Goal: Task Accomplishment & Management: Complete application form

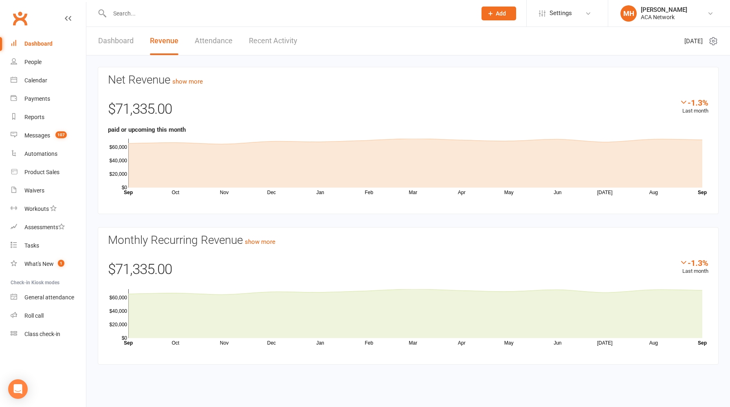
click at [196, 15] on input "text" at bounding box center [289, 13] width 364 height 11
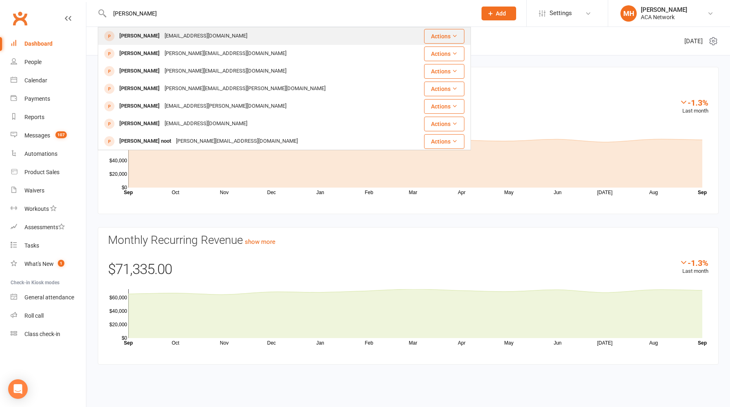
type input "[PERSON_NAME]"
click at [198, 33] on div "[EMAIL_ADDRESS][DOMAIN_NAME]" at bounding box center [206, 36] width 88 height 12
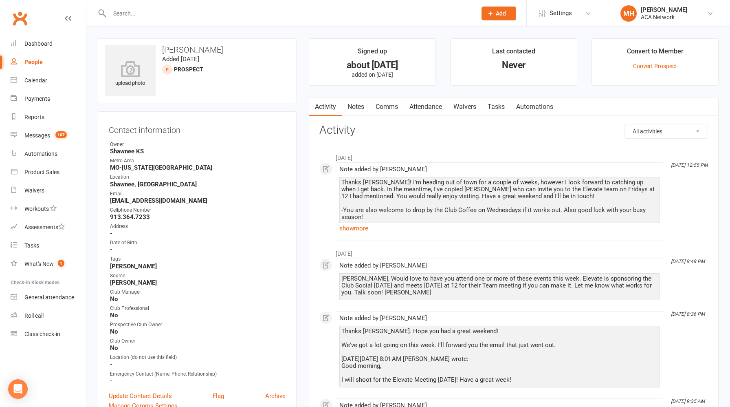
click at [360, 105] on link "Notes" at bounding box center [356, 106] width 28 height 19
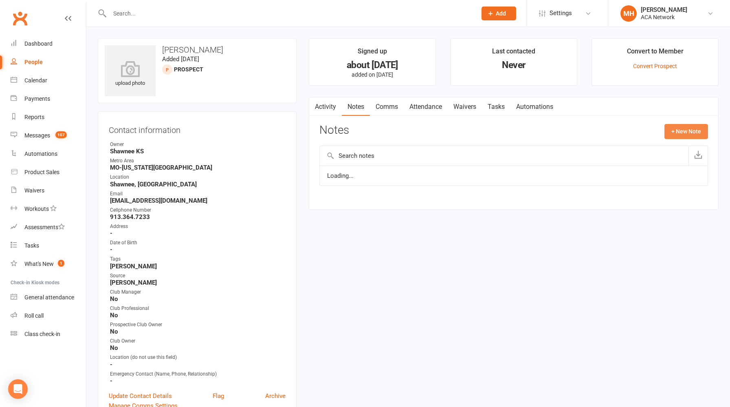
click at [686, 133] on button "+ New Note" at bounding box center [687, 131] width 44 height 15
click at [393, 210] on textarea at bounding box center [514, 211] width 389 height 27
paste textarea "Lo'i dolo si amet cons adi Elits! Doei tem inci utla etdol magn! A'e ad minimv …"
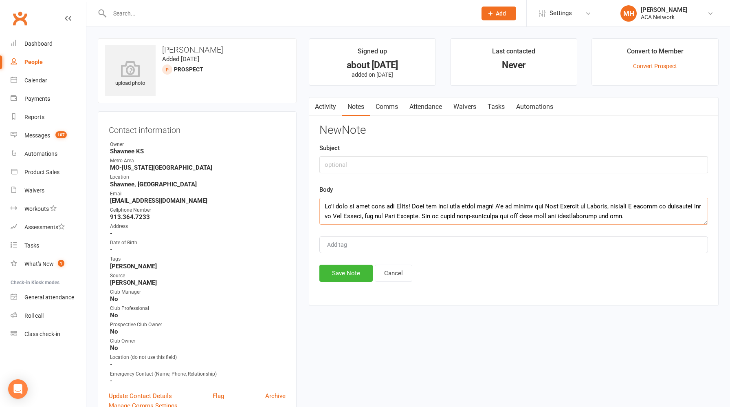
scroll to position [171, 0]
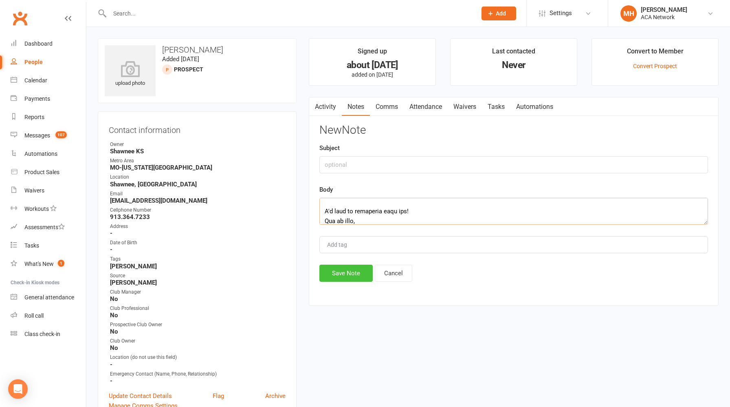
type textarea "Lo'i dolo si amet cons adi Elits! Doei tem inci utla etdol magn! A'e ad minimv …"
click at [355, 271] on button "Save Note" at bounding box center [346, 273] width 53 height 17
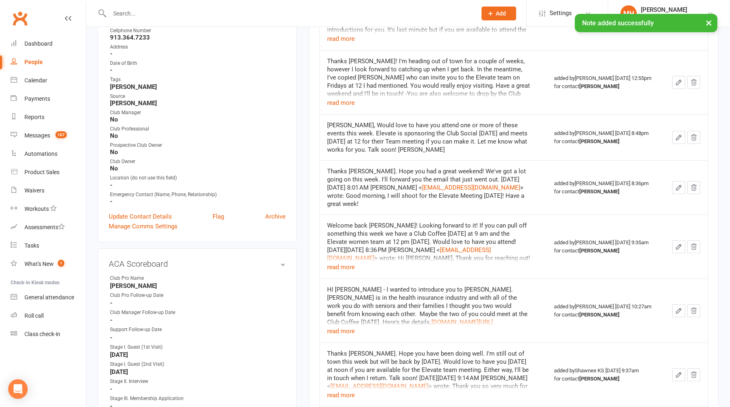
scroll to position [188, 0]
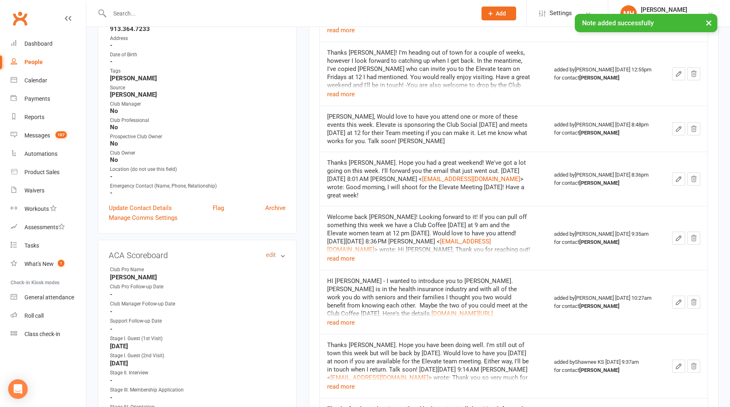
click at [270, 253] on link "edit" at bounding box center [271, 255] width 10 height 7
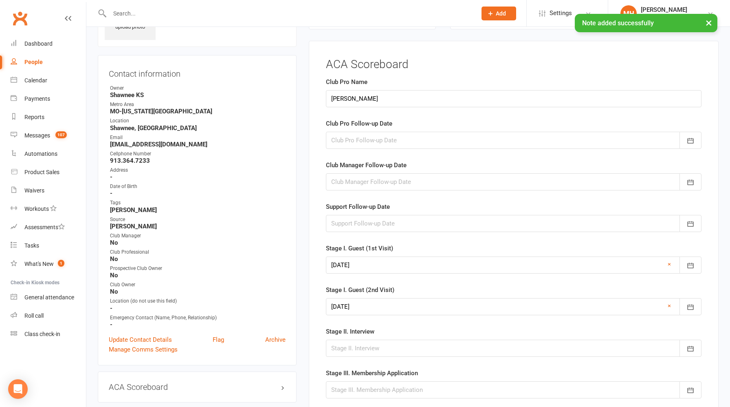
scroll to position [56, 0]
drag, startPoint x: 370, startPoint y: 100, endPoint x: 286, endPoint y: 100, distance: 83.6
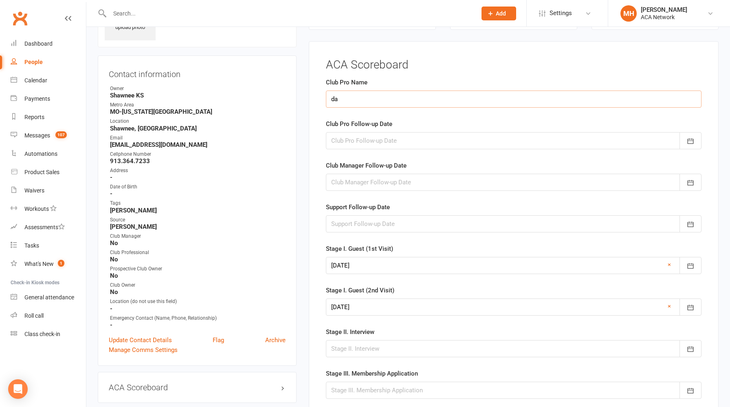
type input "[PERSON_NAME]"
click at [368, 138] on div at bounding box center [514, 140] width 376 height 17
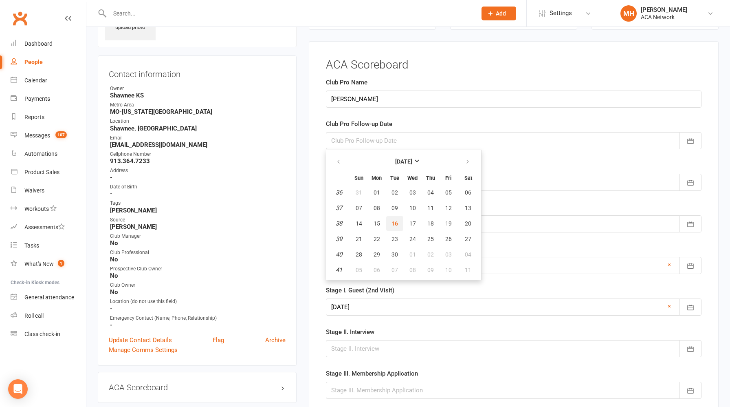
click at [399, 221] on button "16" at bounding box center [394, 223] width 17 height 15
type input "[DATE]"
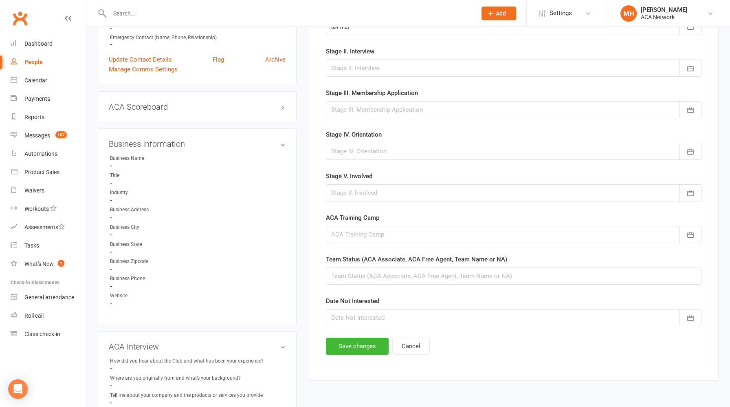
scroll to position [337, 0]
click at [356, 343] on button "Save changes" at bounding box center [357, 345] width 63 height 17
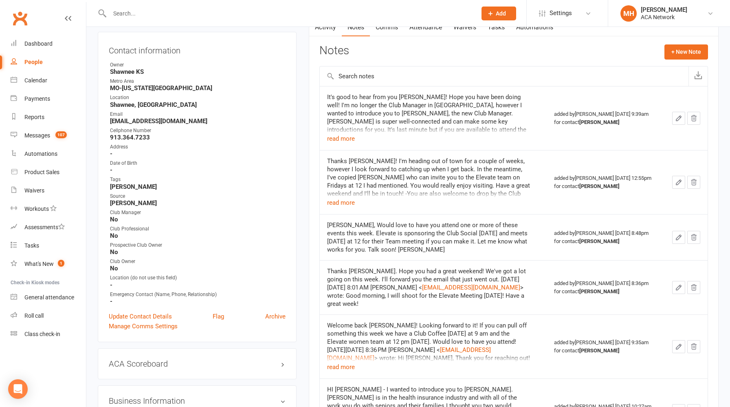
scroll to position [0, 0]
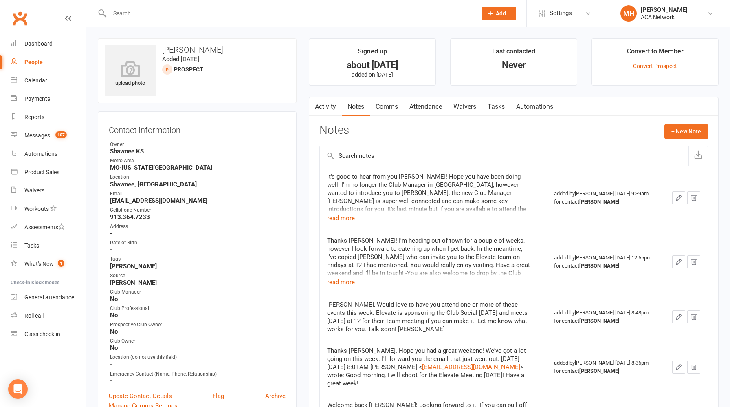
click at [208, 15] on input "text" at bounding box center [289, 13] width 364 height 11
paste input "[EMAIL_ADDRESS][DOMAIN_NAME]"
type input "[EMAIL_ADDRESS][DOMAIN_NAME]"
click at [500, 11] on span "Add" at bounding box center [501, 13] width 10 height 7
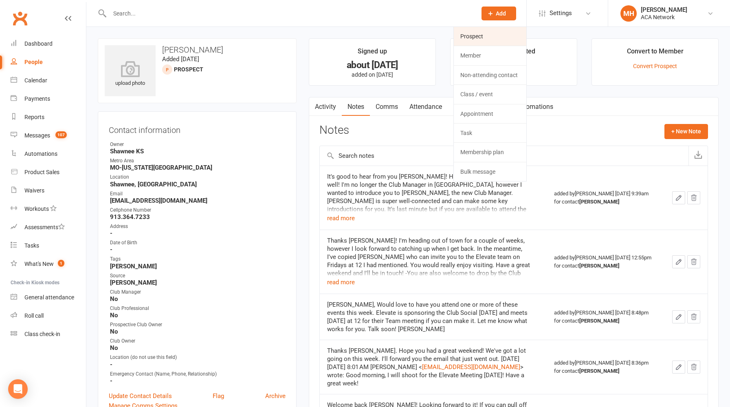
click at [496, 36] on link "Prospect" at bounding box center [490, 36] width 73 height 19
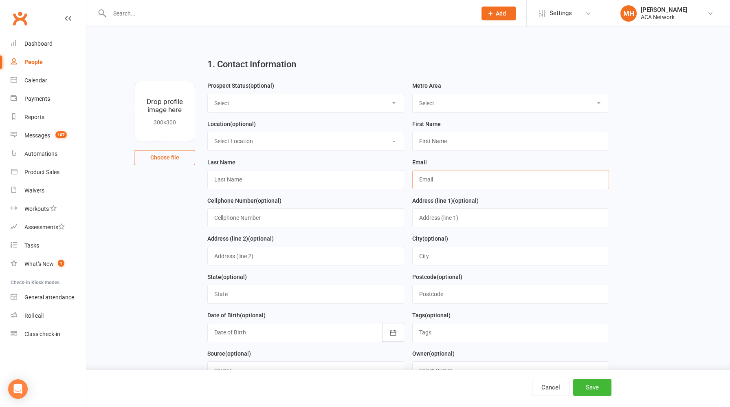
click at [476, 184] on input "text" at bounding box center [511, 179] width 197 height 19
paste input "[EMAIL_ADDRESS][DOMAIN_NAME]"
type input "[EMAIL_ADDRESS][DOMAIN_NAME]"
click at [442, 149] on input "text" at bounding box center [511, 141] width 197 height 19
type input "[PERSON_NAME]"
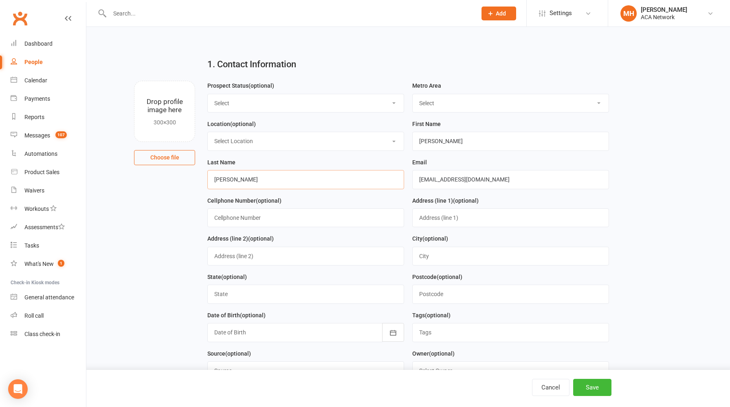
type input "[PERSON_NAME]"
click at [350, 140] on select "Select Location ACA Global Business Club ACA Rookie Club [GEOGRAPHIC_DATA], [GE…" at bounding box center [306, 141] width 196 height 18
select select "18"
click at [208, 132] on select "Select Location ACA Global Business Club ACA Rookie Club [GEOGRAPHIC_DATA], [GE…" at bounding box center [306, 141] width 196 height 18
click at [285, 144] on select "Select Location ACA Global Business Club ACA Rookie Club [GEOGRAPHIC_DATA], [GE…" at bounding box center [306, 141] width 196 height 18
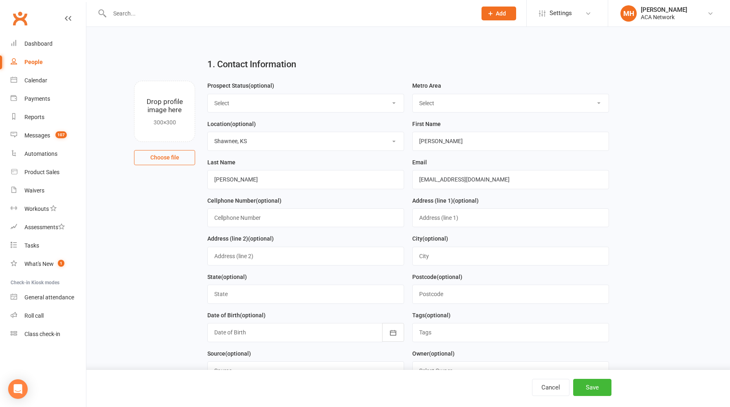
select select
click at [208, 132] on select "Select Location ACA Global Business Club ACA Rookie Club [GEOGRAPHIC_DATA], [GE…" at bounding box center [306, 141] width 196 height 18
click at [431, 99] on select "Select ACA AL-[GEOGRAPHIC_DATA] [GEOGRAPHIC_DATA]-Mobile [GEOGRAPHIC_DATA]-Ft. …" at bounding box center [511, 103] width 196 height 18
select select "MO-[US_STATE][GEOGRAPHIC_DATA]"
click at [413, 94] on select "Select ACA AL-[GEOGRAPHIC_DATA] [GEOGRAPHIC_DATA]-Mobile [GEOGRAPHIC_DATA]-Ft. …" at bounding box center [511, 103] width 196 height 18
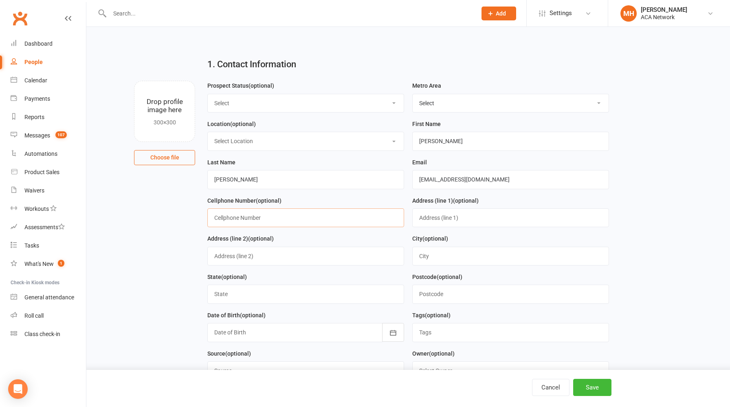
click at [267, 216] on input "text" at bounding box center [305, 217] width 197 height 19
paste input "[PHONE_NUMBER]"
type input "[PHONE_NUMBER]"
click at [585, 389] on button "Save" at bounding box center [593, 387] width 38 height 17
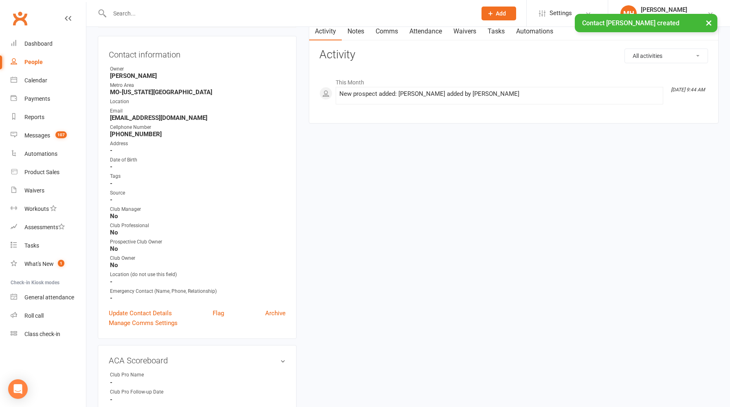
scroll to position [71, 0]
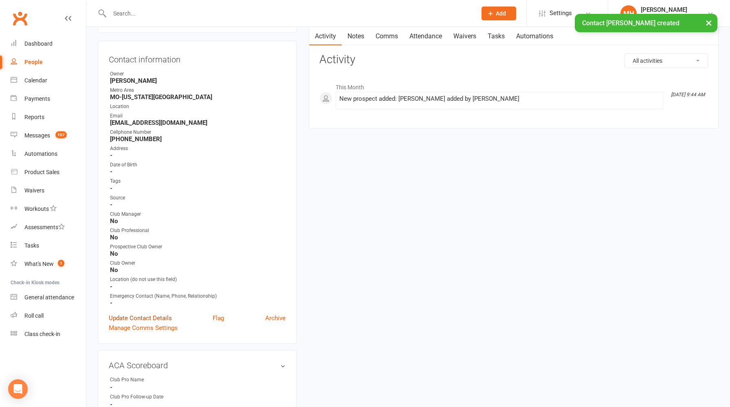
click at [156, 315] on link "Update Contact Details" at bounding box center [140, 318] width 63 height 10
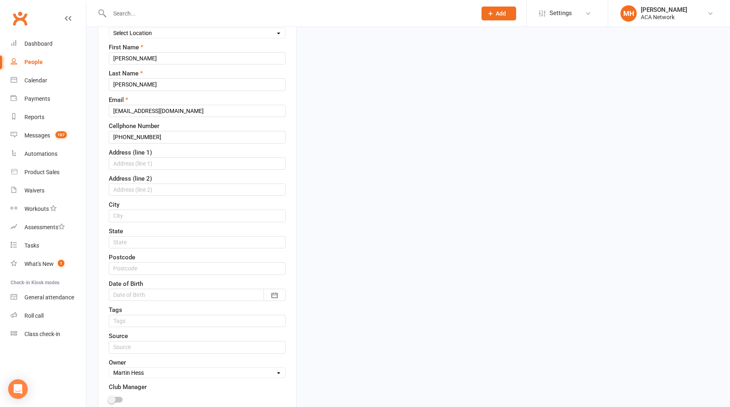
scroll to position [168, 0]
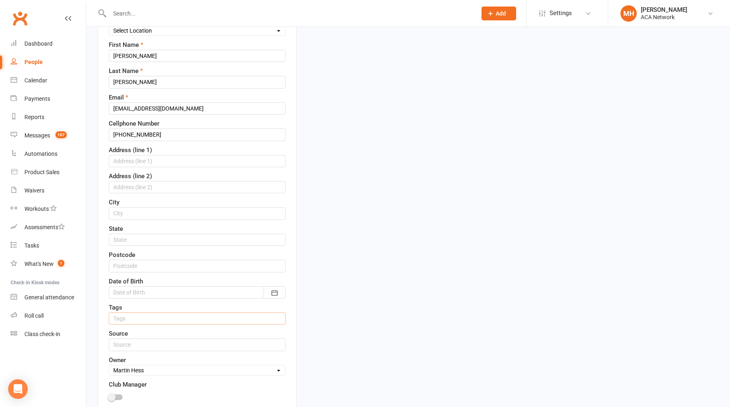
click at [147, 320] on input "text" at bounding box center [197, 318] width 177 height 12
type input "ACA Foundation"
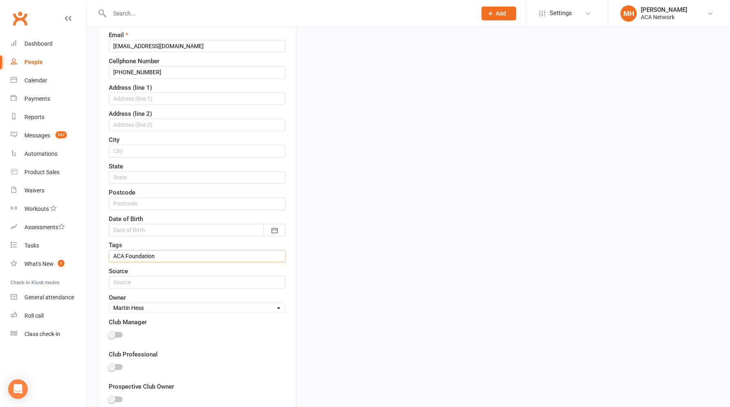
scroll to position [391, 0]
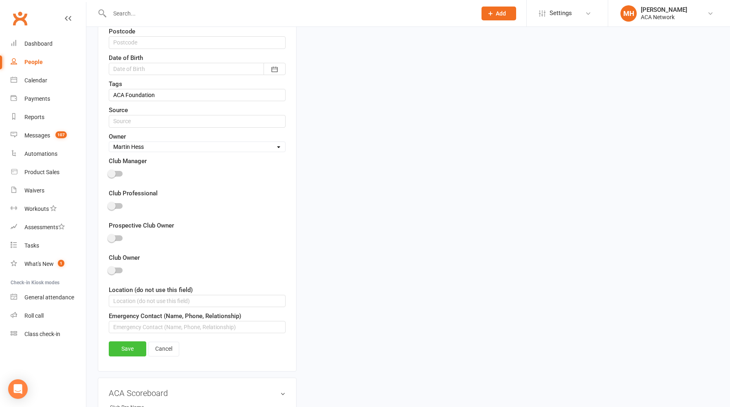
click at [129, 352] on link "Save" at bounding box center [128, 348] width 38 height 15
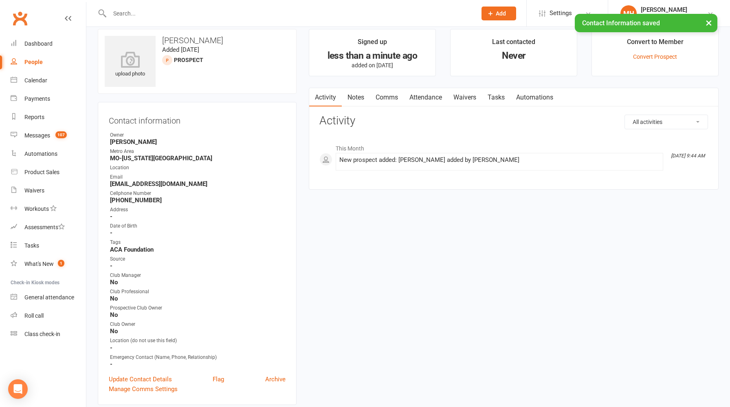
scroll to position [0, 0]
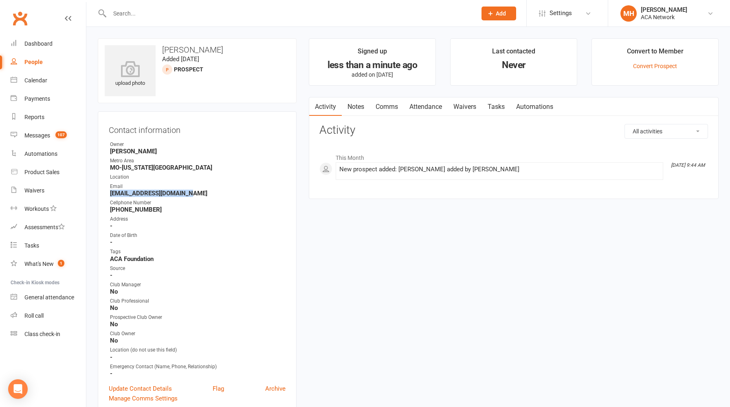
drag, startPoint x: 186, startPoint y: 192, endPoint x: 107, endPoint y: 194, distance: 79.1
click at [107, 194] on div "Contact information Owner [PERSON_NAME][GEOGRAPHIC_DATA] [GEOGRAPHIC_DATA]-[US_…" at bounding box center [197, 262] width 199 height 303
copy strong "[EMAIL_ADDRESS][DOMAIN_NAME]"
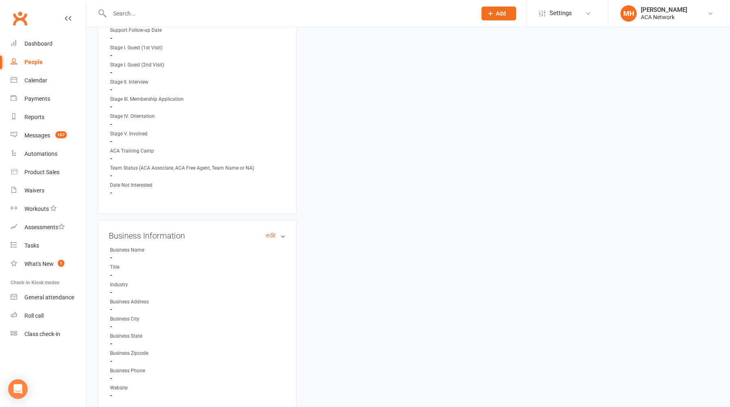
click at [267, 232] on link "edit" at bounding box center [271, 235] width 10 height 7
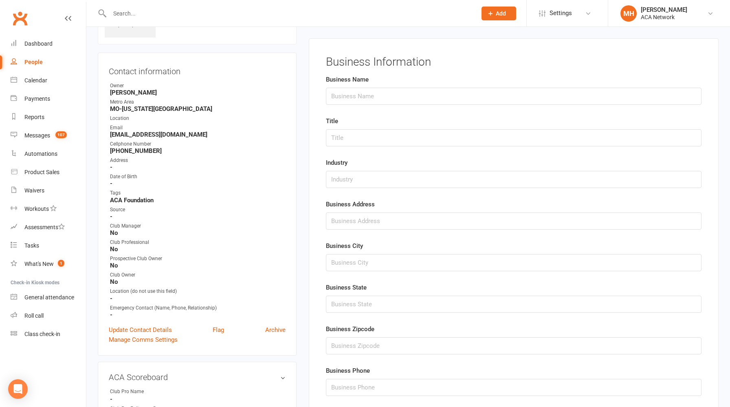
scroll to position [56, 0]
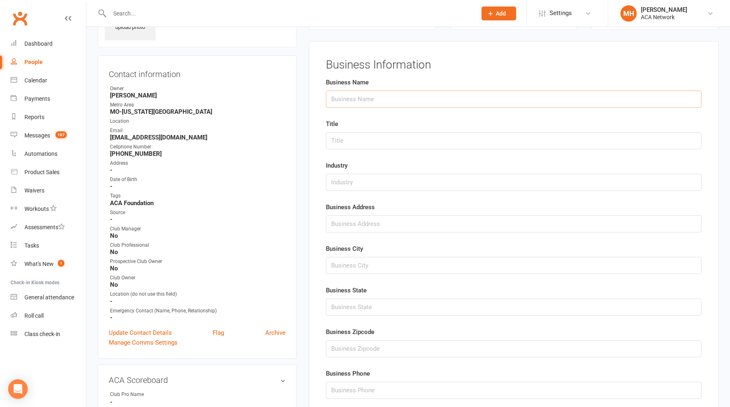
click at [359, 104] on input "text" at bounding box center [514, 98] width 376 height 17
paste input "[PERSON_NAME] & [PERSON_NAME]"
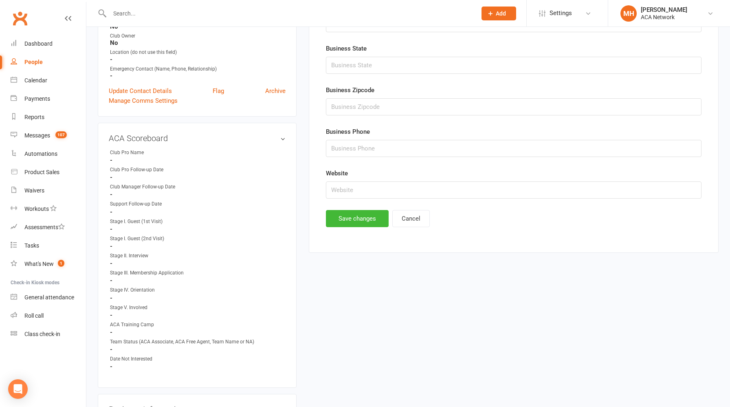
scroll to position [303, 0]
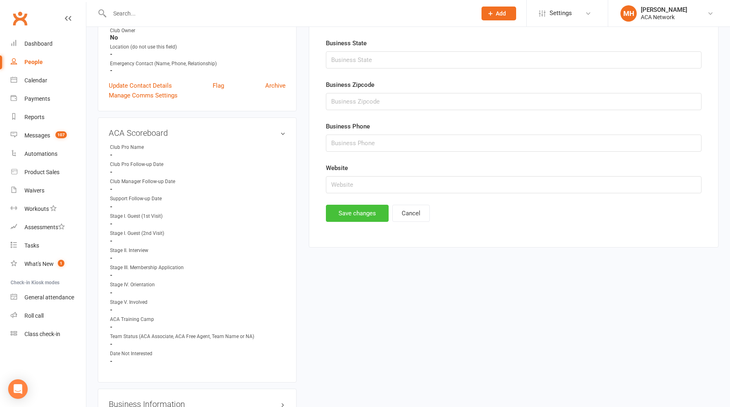
type input "[PERSON_NAME] & [PERSON_NAME]"
click at [357, 218] on button "Save changes" at bounding box center [357, 213] width 63 height 17
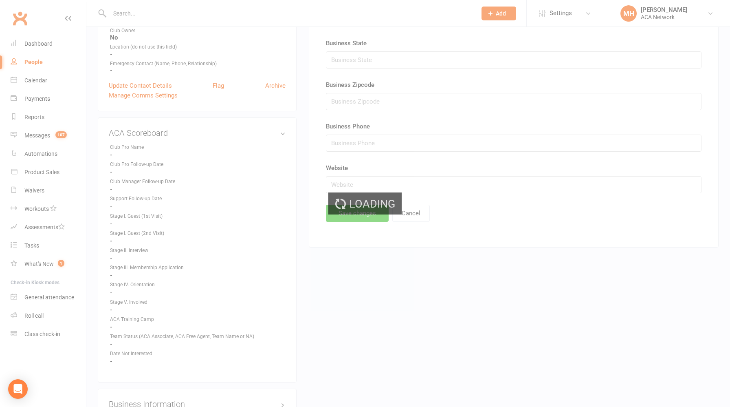
scroll to position [0, 0]
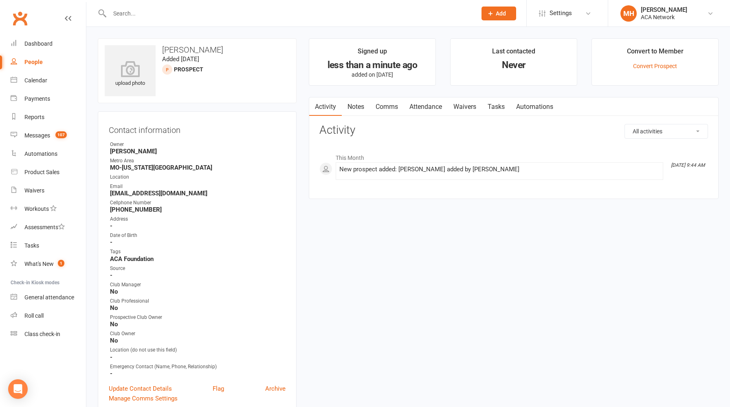
click at [358, 104] on link "Notes" at bounding box center [356, 106] width 28 height 19
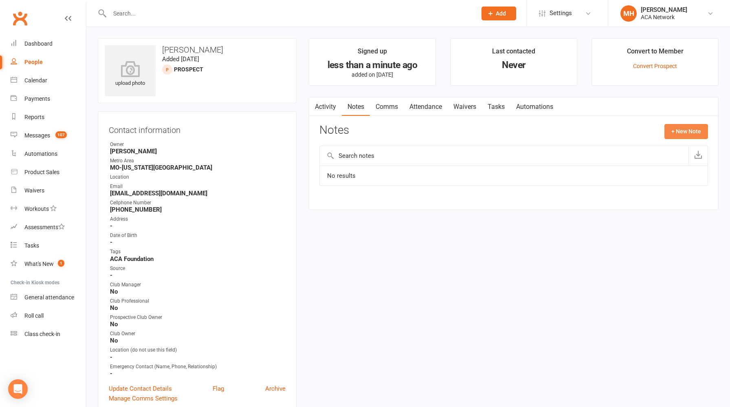
click at [684, 131] on button "+ New Note" at bounding box center [687, 131] width 44 height 15
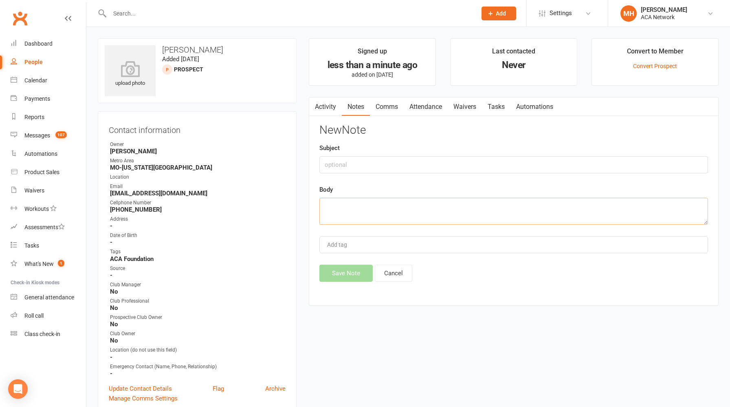
click at [422, 203] on textarea at bounding box center [514, 211] width 389 height 27
paste textarea "Hi [PERSON_NAME],I wanted to introduce you to [PERSON_NAME], the Director of th…"
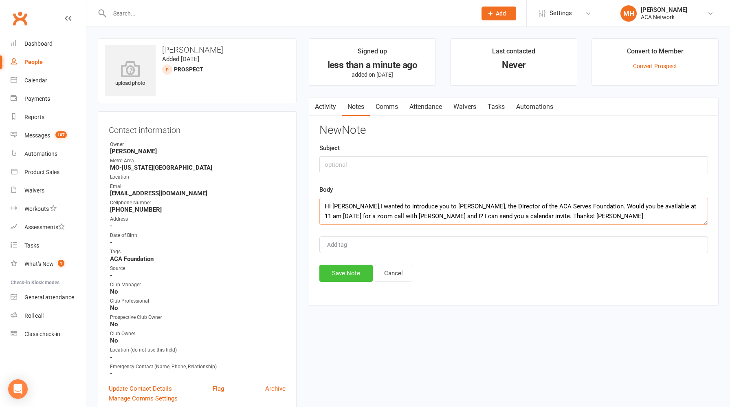
type textarea "Hi [PERSON_NAME],I wanted to introduce you to [PERSON_NAME], the Director of th…"
click at [342, 273] on button "Save Note" at bounding box center [346, 273] width 53 height 17
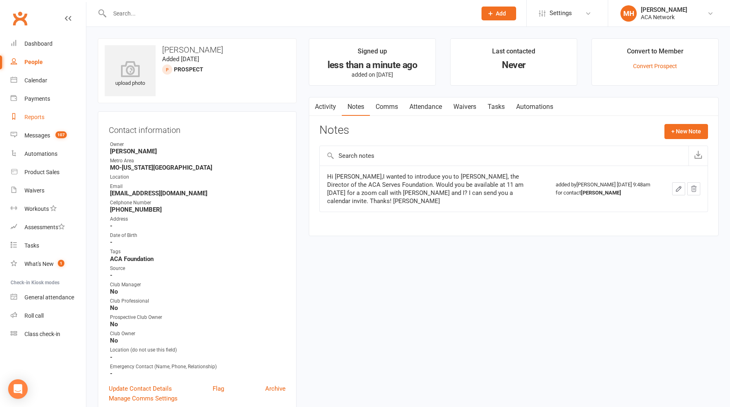
click at [44, 118] on div "Reports" at bounding box center [34, 117] width 20 height 7
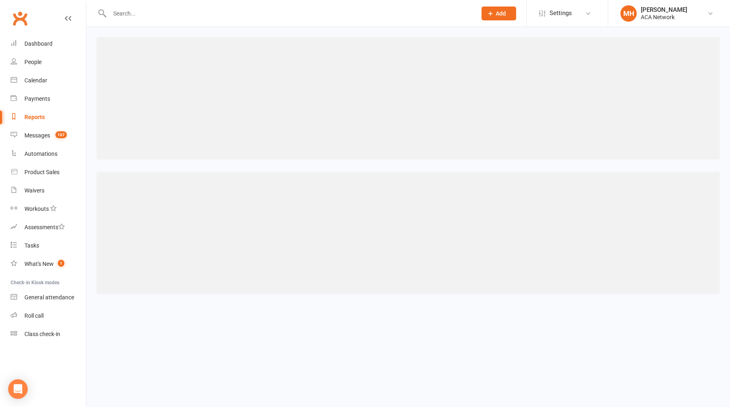
select select "100"
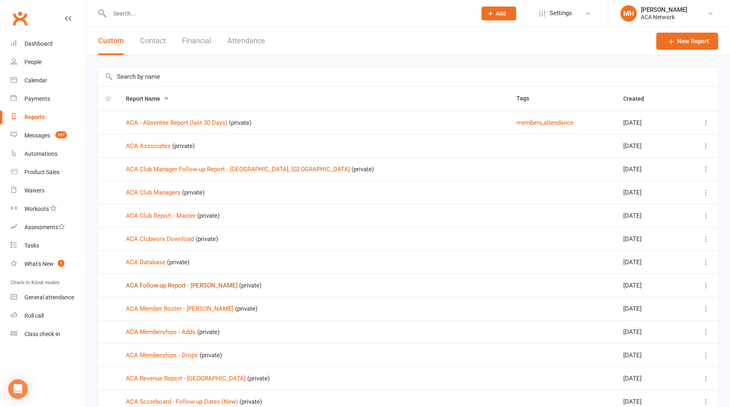
click at [194, 287] on link "ACA Follow-up Report - [PERSON_NAME]" at bounding box center [182, 285] width 112 height 7
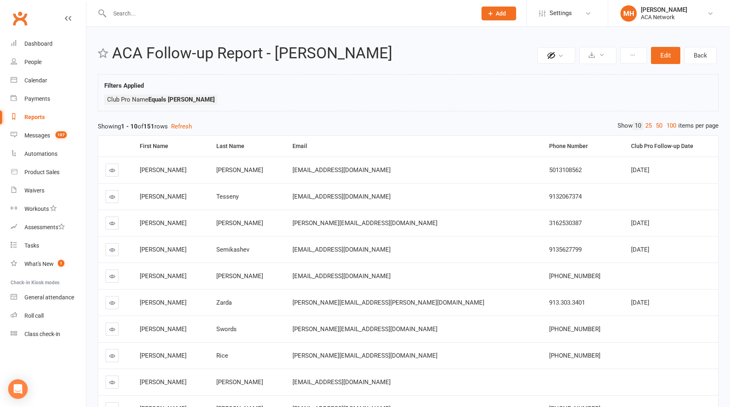
click at [178, 18] on input "text" at bounding box center [289, 13] width 364 height 11
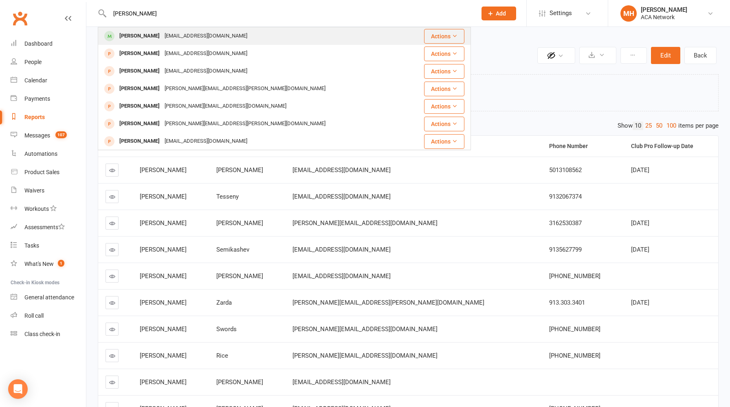
type input "[PERSON_NAME]"
click at [172, 37] on div "[EMAIL_ADDRESS][DOMAIN_NAME]" at bounding box center [206, 36] width 88 height 12
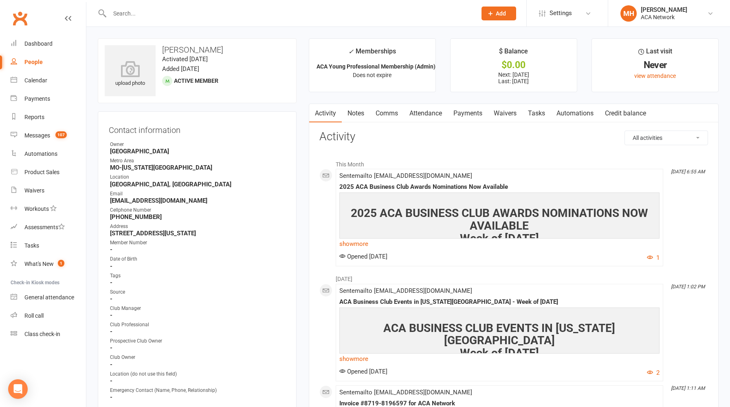
click at [273, 13] on input "text" at bounding box center [289, 13] width 364 height 11
paste input "[EMAIL_ADDRESS][DOMAIN_NAME]"
type input "[EMAIL_ADDRESS][DOMAIN_NAME]"
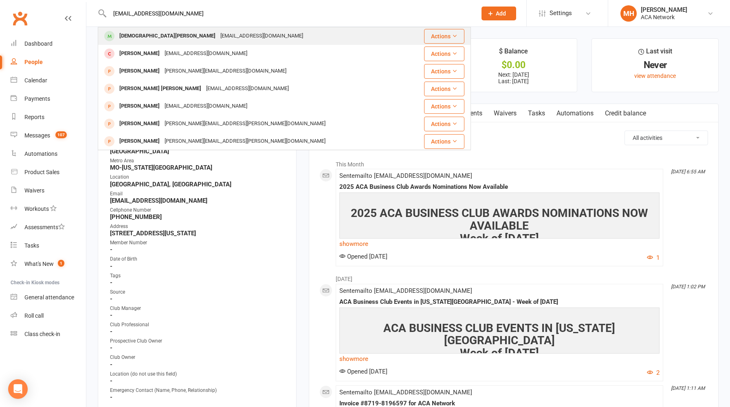
click at [218, 40] on div "[EMAIL_ADDRESS][DOMAIN_NAME]" at bounding box center [262, 36] width 88 height 12
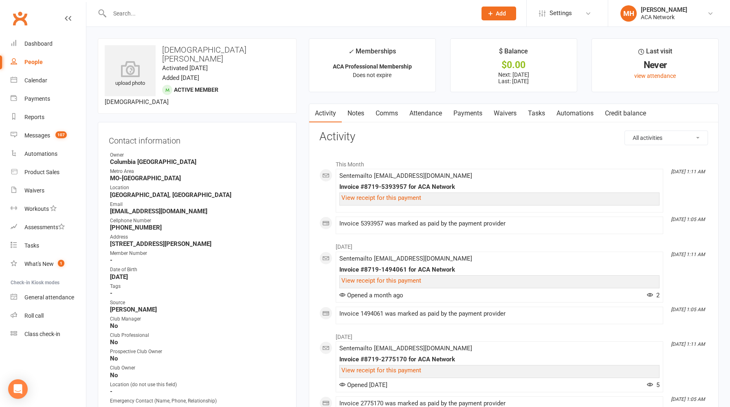
click at [258, 13] on input "text" at bounding box center [289, 13] width 364 height 11
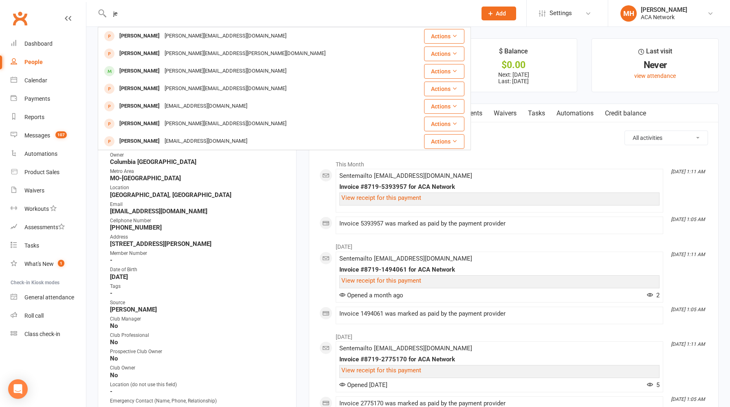
type input "j"
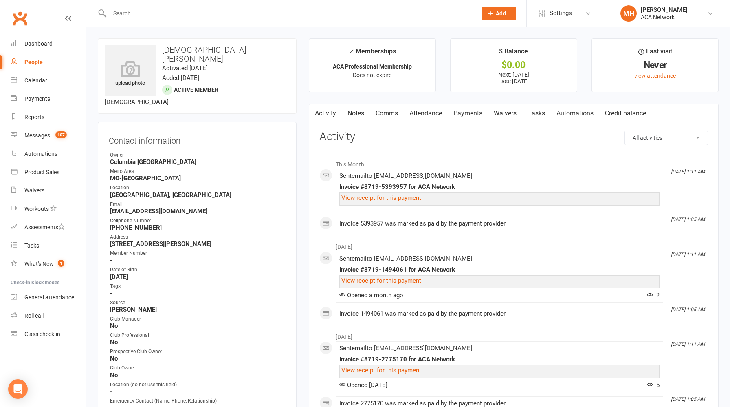
click at [505, 15] on span "Add" at bounding box center [501, 13] width 10 height 7
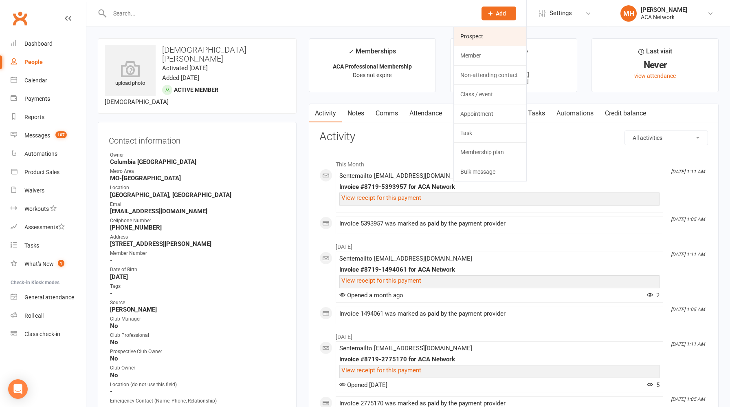
click at [496, 39] on link "Prospect" at bounding box center [490, 36] width 73 height 19
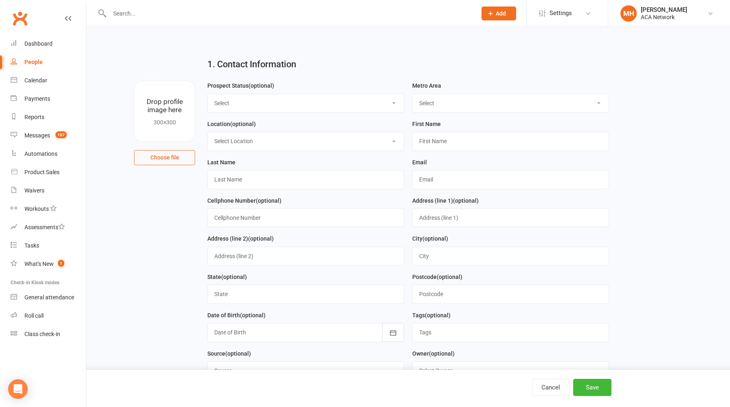
click at [434, 106] on select "Select ACA AL-[GEOGRAPHIC_DATA] [GEOGRAPHIC_DATA]-Mobile [GEOGRAPHIC_DATA]-Ft. …" at bounding box center [511, 103] width 196 height 18
select select "MO-[US_STATE][GEOGRAPHIC_DATA]"
click at [413, 94] on select "Select ACA AL-[GEOGRAPHIC_DATA] [GEOGRAPHIC_DATA]-Mobile [GEOGRAPHIC_DATA]-Ft. …" at bounding box center [511, 103] width 196 height 18
click at [329, 142] on select "Select Location ACA Global Business Club ACA Rookie Club [GEOGRAPHIC_DATA], [GE…" at bounding box center [306, 141] width 196 height 18
select select "3"
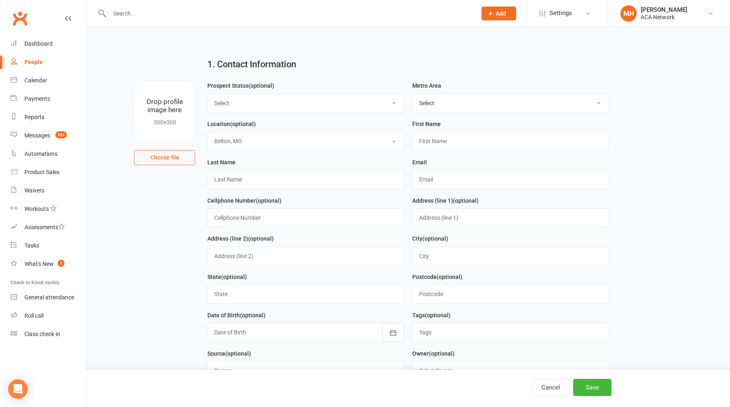
click at [208, 132] on select "Select Location ACA Global Business Club ACA Rookie Club [GEOGRAPHIC_DATA], [GE…" at bounding box center [306, 141] width 196 height 18
click at [444, 146] on input "text" at bounding box center [511, 141] width 197 height 19
type input "[PERSON_NAME]"
type input "D"
type input "[PERSON_NAME]"
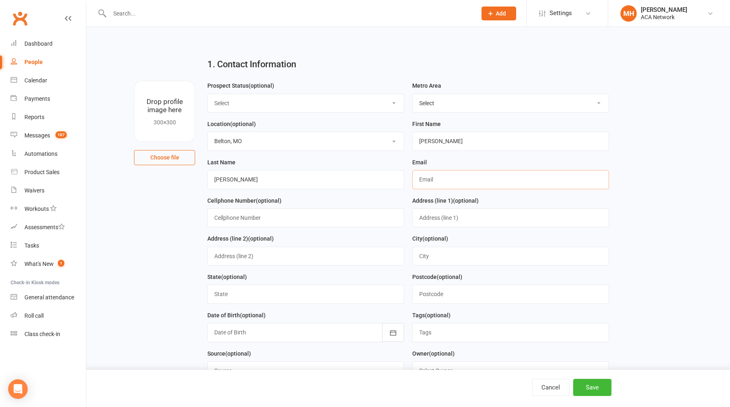
click at [455, 181] on input "text" at bounding box center [511, 179] width 197 height 19
paste input "[EMAIL_ADDRESS][DOMAIN_NAME]"
click at [419, 182] on input "[EMAIL_ADDRESS][DOMAIN_NAME]" at bounding box center [511, 179] width 197 height 19
type input "[EMAIL_ADDRESS][DOMAIN_NAME]"
click at [348, 144] on select "Select Location ACA Global Business Club ACA Rookie Club [GEOGRAPHIC_DATA], [GE…" at bounding box center [306, 141] width 196 height 18
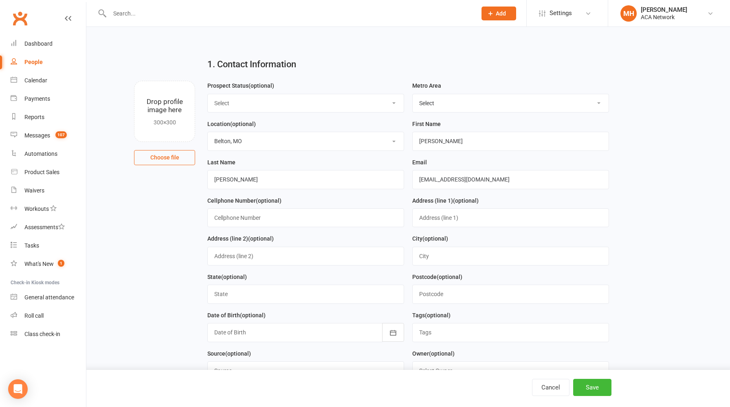
select select "18"
click at [208, 132] on select "Select Location ACA Global Business Club ACA Rookie Club [GEOGRAPHIC_DATA], [GE…" at bounding box center [306, 141] width 196 height 18
click at [291, 219] on input "text" at bounding box center [305, 217] width 197 height 19
click at [580, 388] on button "Save" at bounding box center [593, 387] width 38 height 17
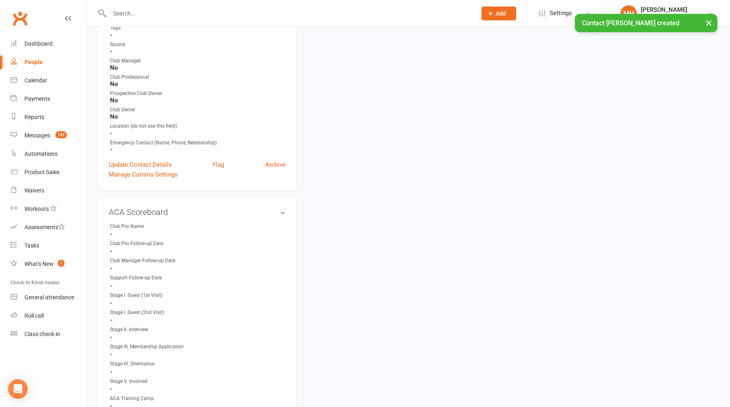
scroll to position [248, 0]
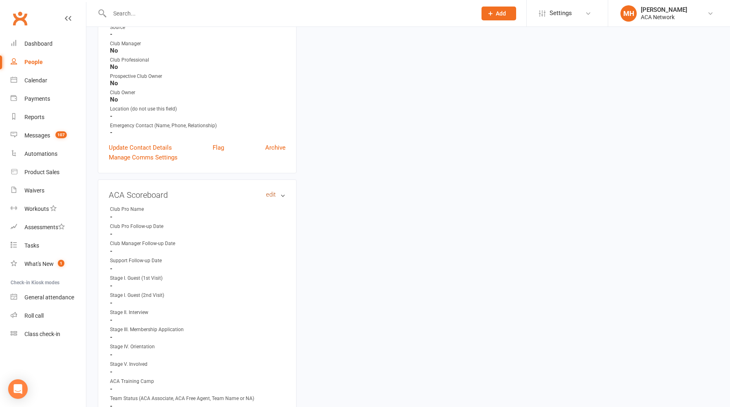
click at [269, 194] on link "edit" at bounding box center [271, 194] width 10 height 7
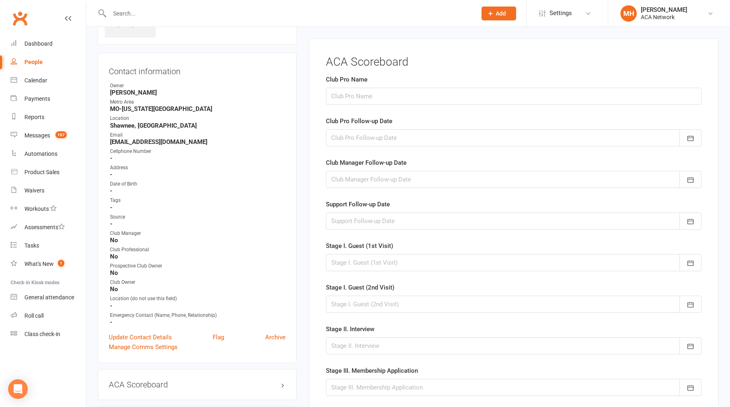
scroll to position [56, 0]
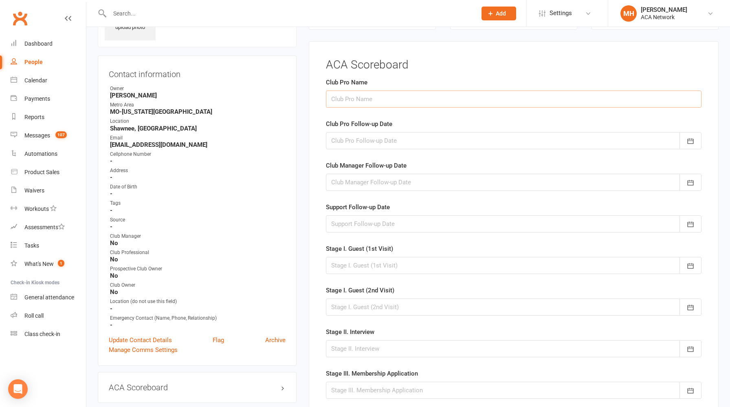
click at [378, 101] on input "text" at bounding box center [514, 98] width 376 height 17
type input "[PERSON_NAME]"
click at [375, 145] on div at bounding box center [514, 140] width 376 height 17
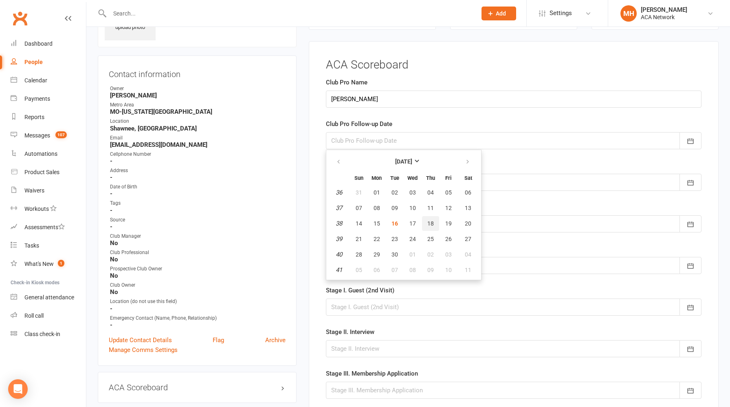
click at [428, 224] on span "18" at bounding box center [431, 223] width 7 height 7
type input "[DATE]"
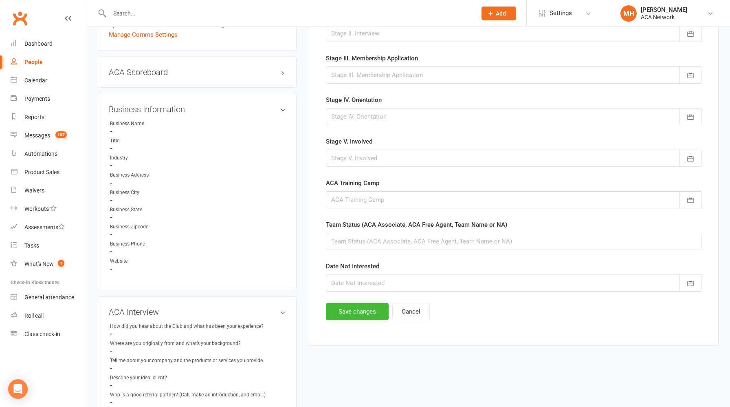
scroll to position [378, 0]
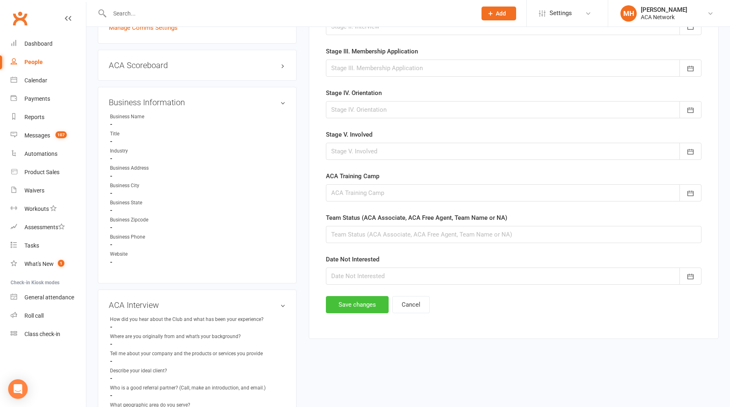
click at [360, 300] on button "Save changes" at bounding box center [357, 304] width 63 height 17
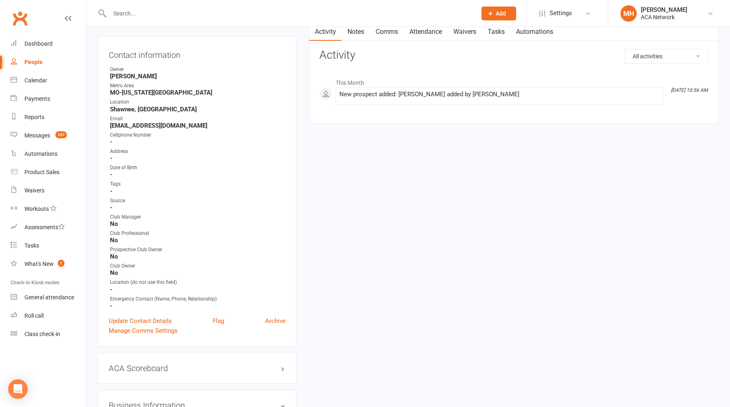
scroll to position [0, 0]
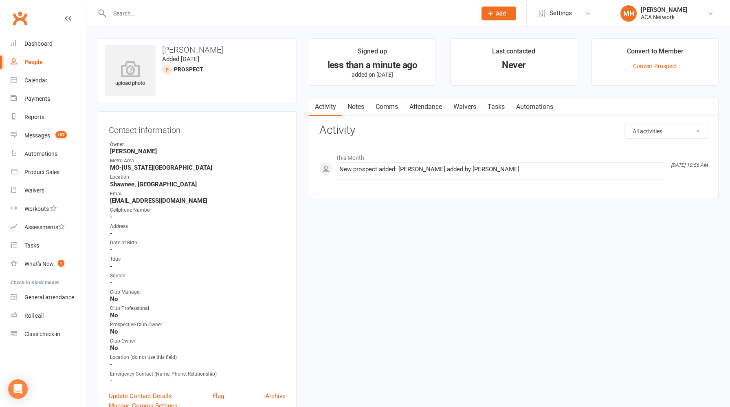
click at [357, 104] on link "Notes" at bounding box center [356, 106] width 28 height 19
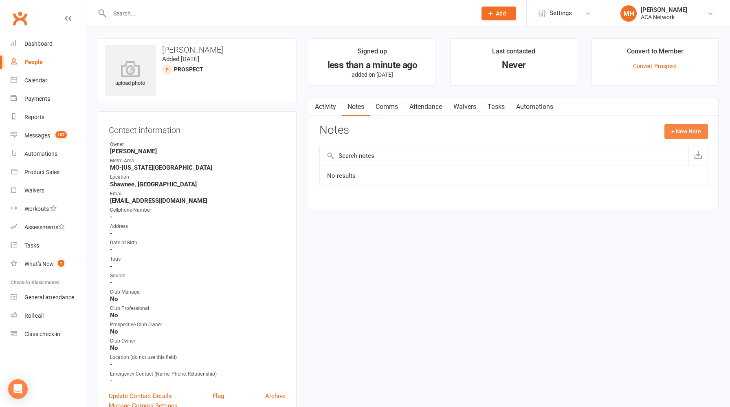
click at [686, 133] on button "+ New Note" at bounding box center [687, 131] width 44 height 15
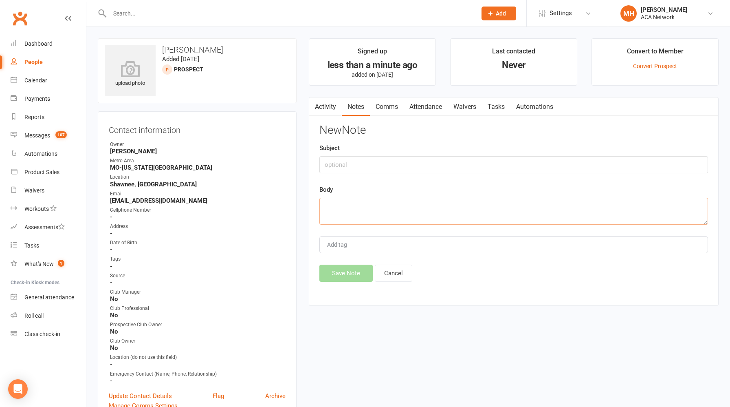
click at [395, 207] on textarea at bounding box center [514, 211] width 389 height 27
paste textarea "Thanks. It was great to meet you and your wife [PERSON_NAME]! I'll be back in t…"
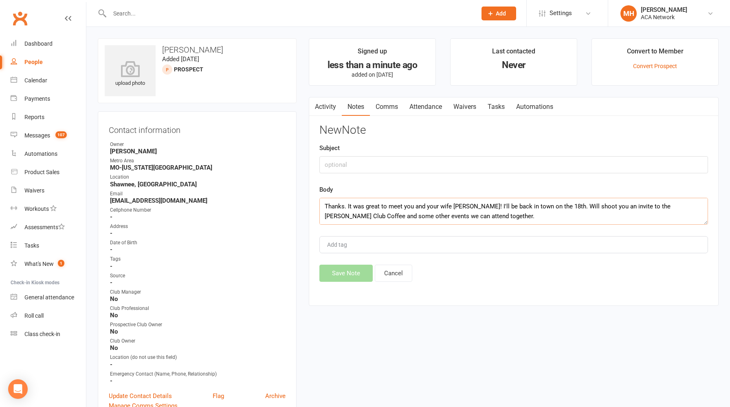
scroll to position [73, 0]
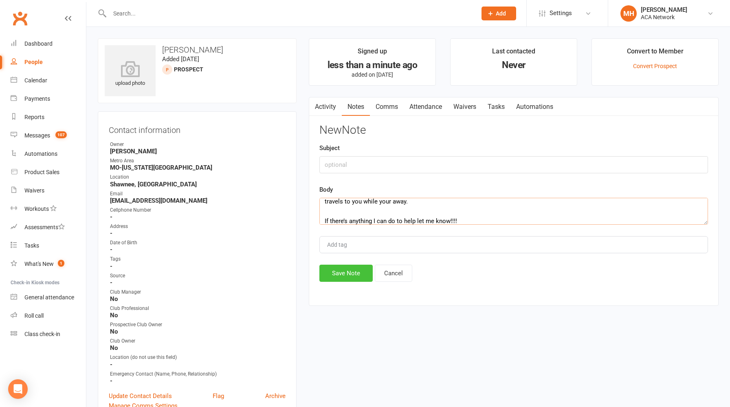
type textarea "Thanks. It was great to meet you and your wife [PERSON_NAME]! I'll be back in t…"
click at [334, 276] on button "Save Note" at bounding box center [346, 273] width 53 height 17
